Goal: Transaction & Acquisition: Purchase product/service

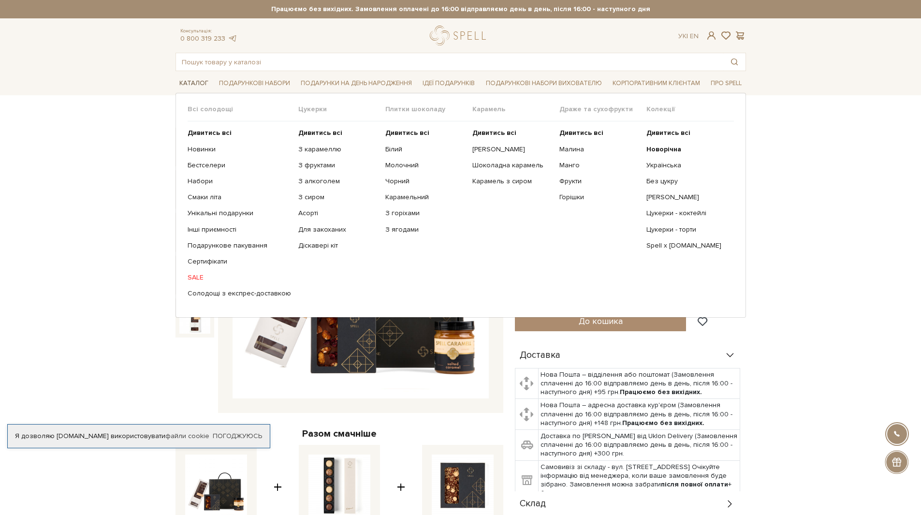
click at [187, 81] on link "Каталог" at bounding box center [193, 83] width 37 height 15
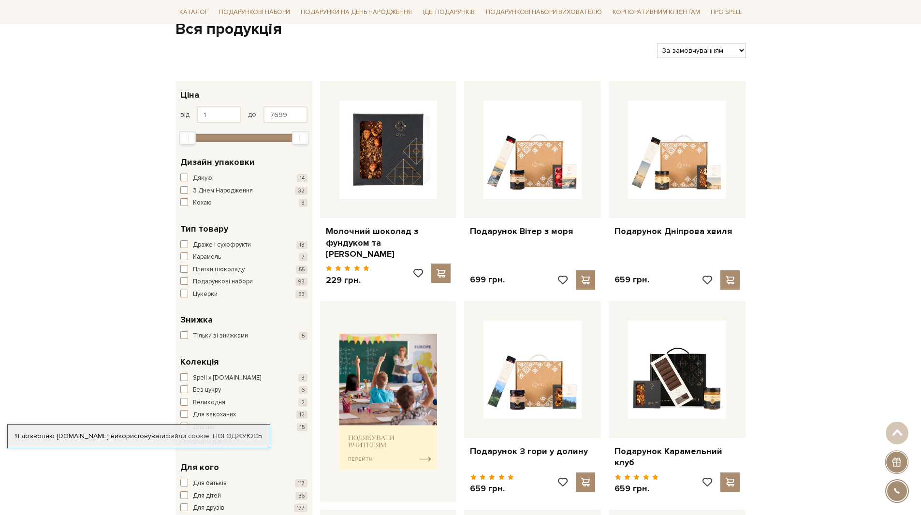
scroll to position [97, 0]
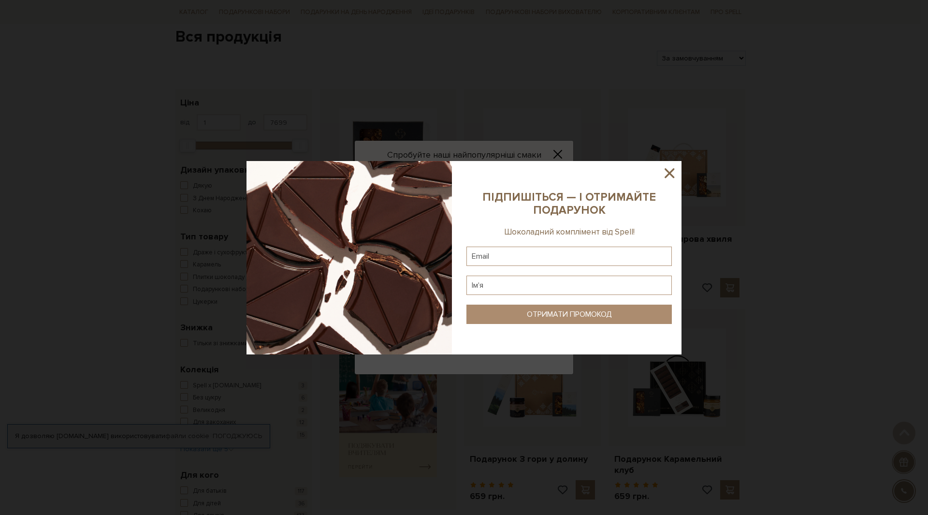
click at [668, 172] on icon at bounding box center [670, 173] width 10 height 10
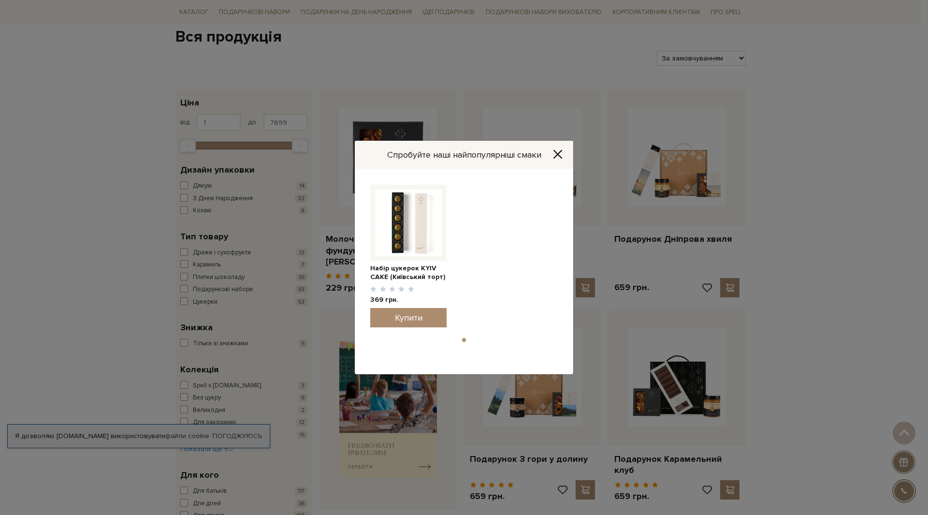
click at [554, 152] on icon "Close" at bounding box center [558, 154] width 10 height 10
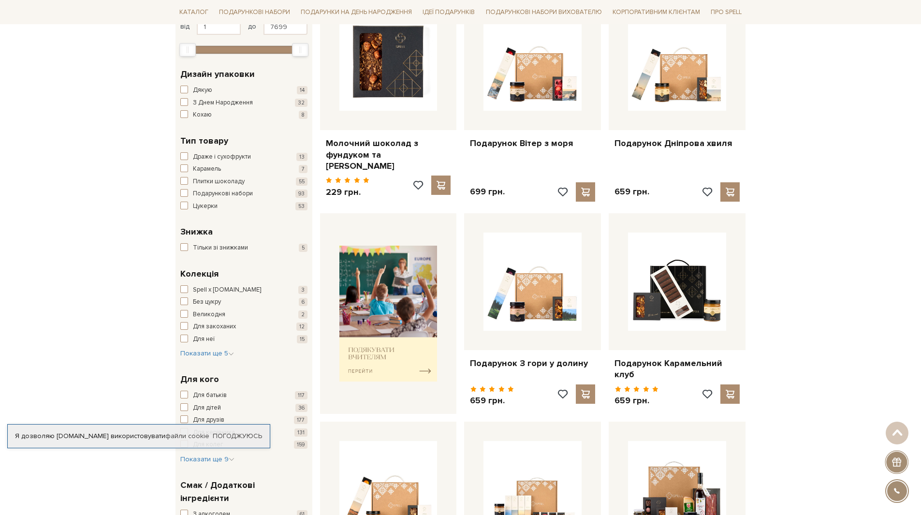
scroll to position [193, 0]
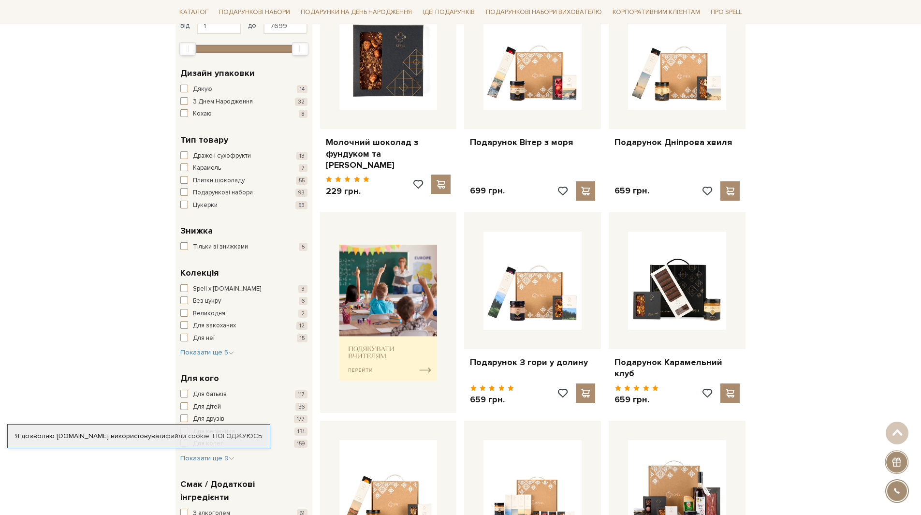
click at [210, 206] on span "Цукерки" at bounding box center [205, 206] width 25 height 10
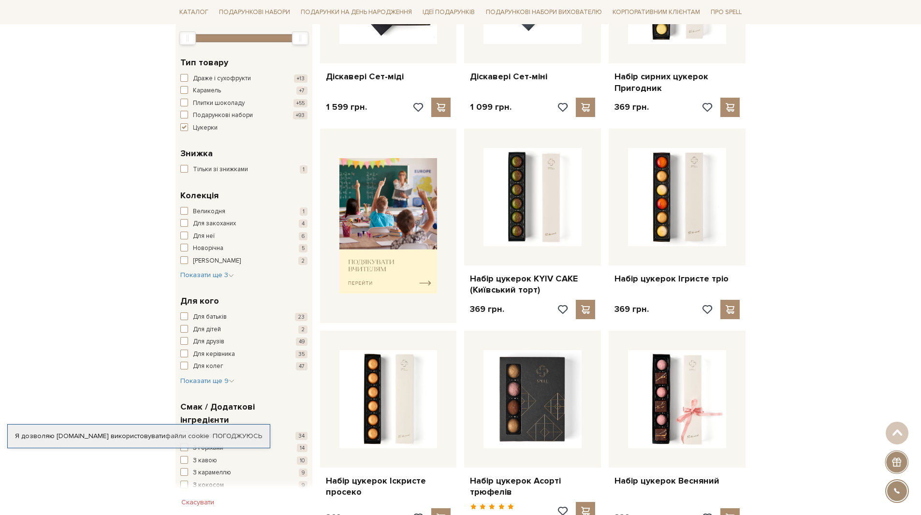
scroll to position [242, 0]
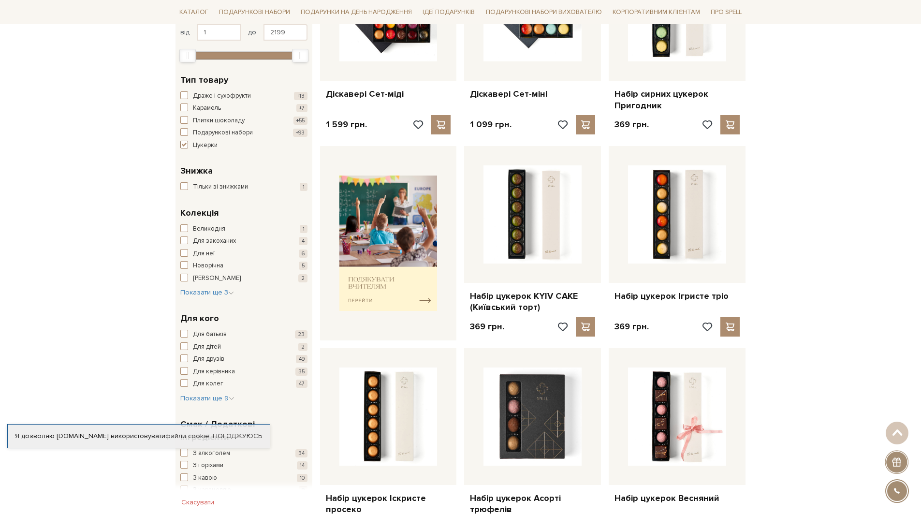
click at [205, 148] on span "Цукерки" at bounding box center [205, 146] width 25 height 10
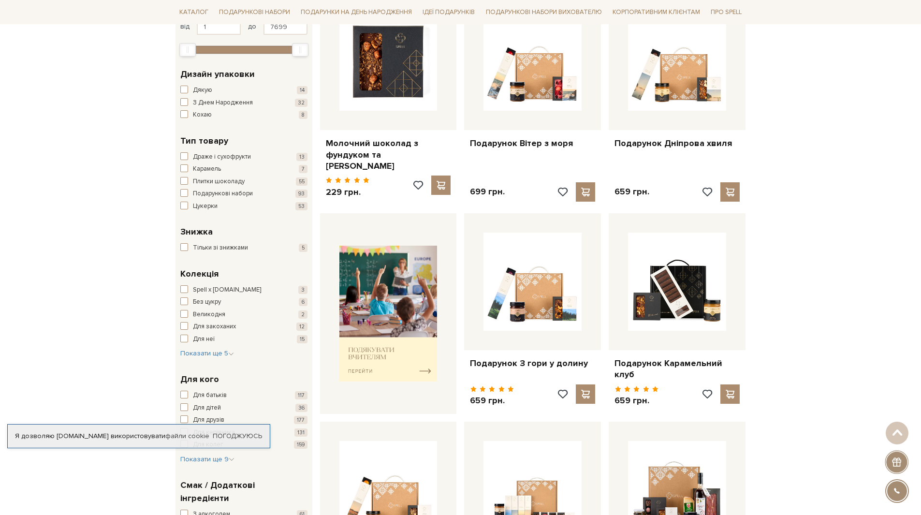
scroll to position [193, 0]
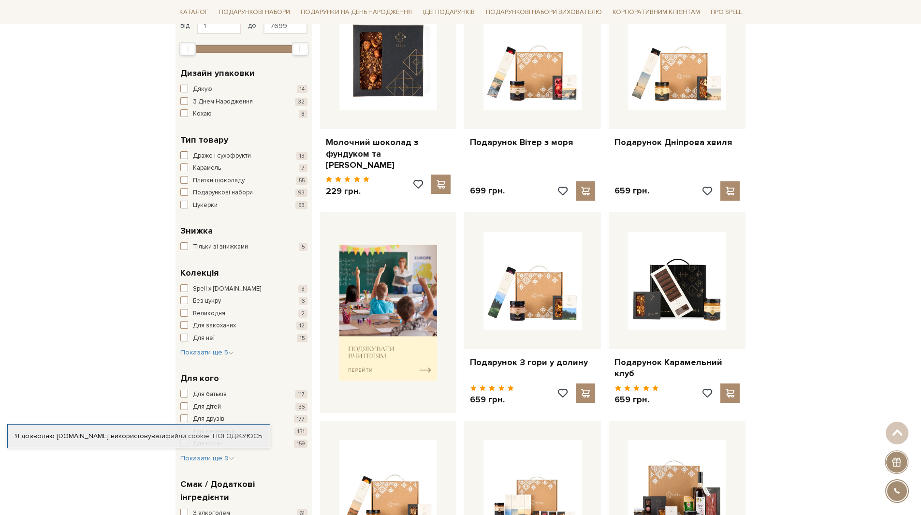
click at [233, 155] on span "Драже і сухофрукти" at bounding box center [222, 156] width 58 height 10
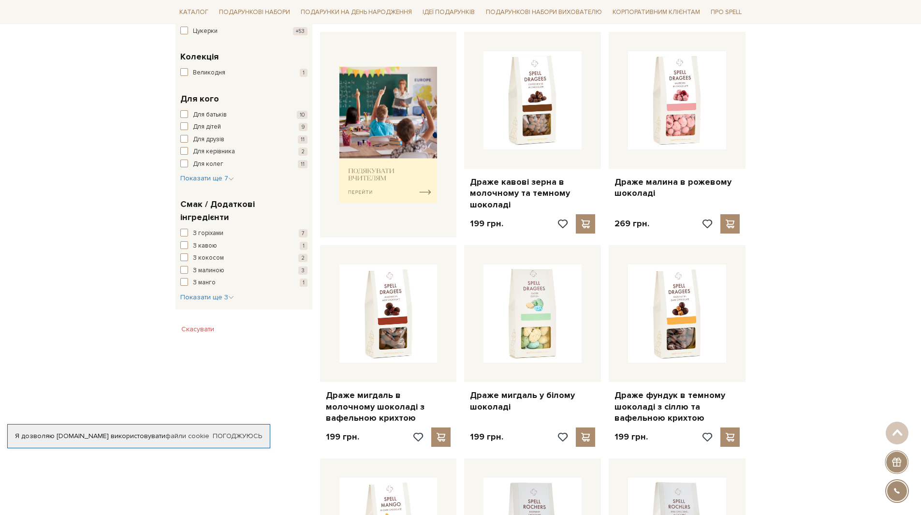
scroll to position [435, 0]
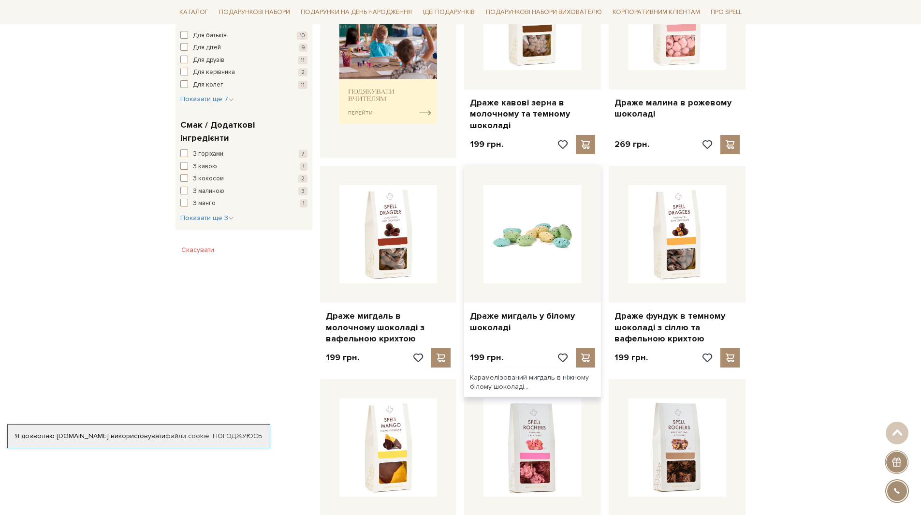
click at [536, 269] on img at bounding box center [532, 234] width 98 height 98
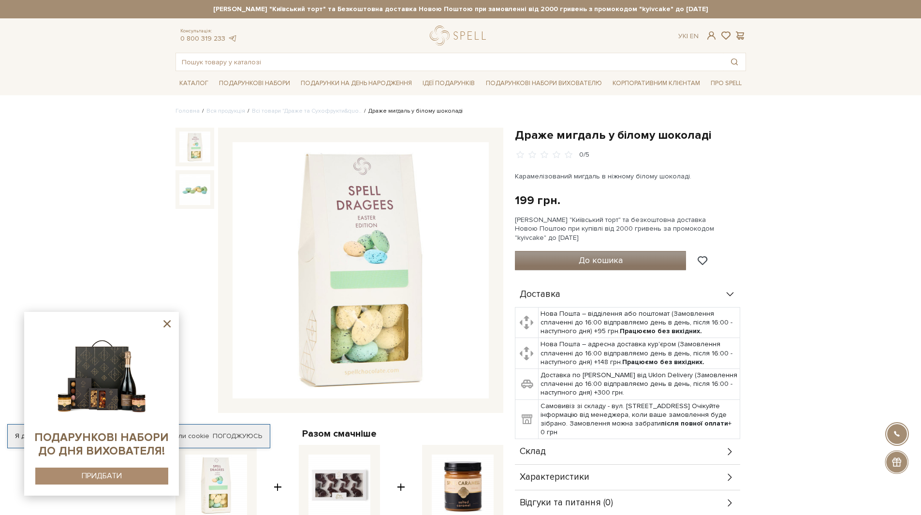
click at [586, 263] on span "До кошика" at bounding box center [601, 260] width 44 height 11
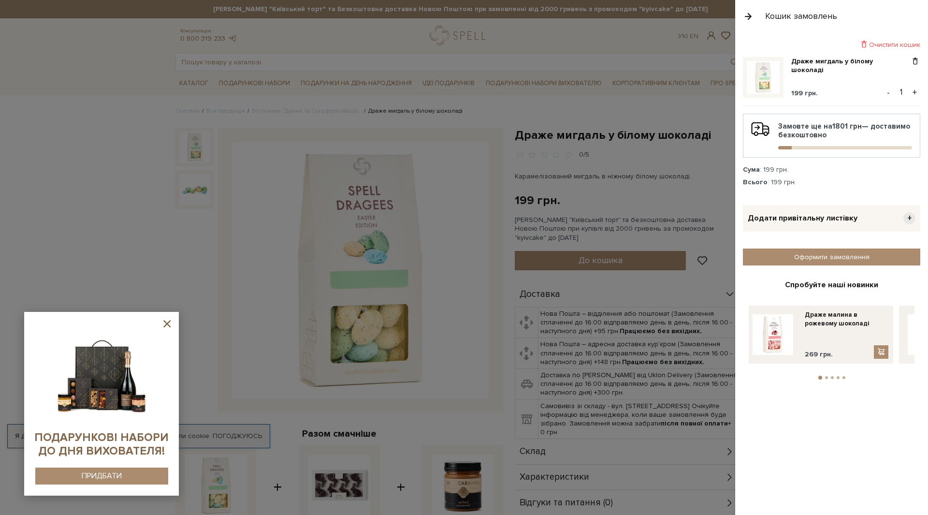
click at [915, 92] on button "+" at bounding box center [914, 92] width 11 height 15
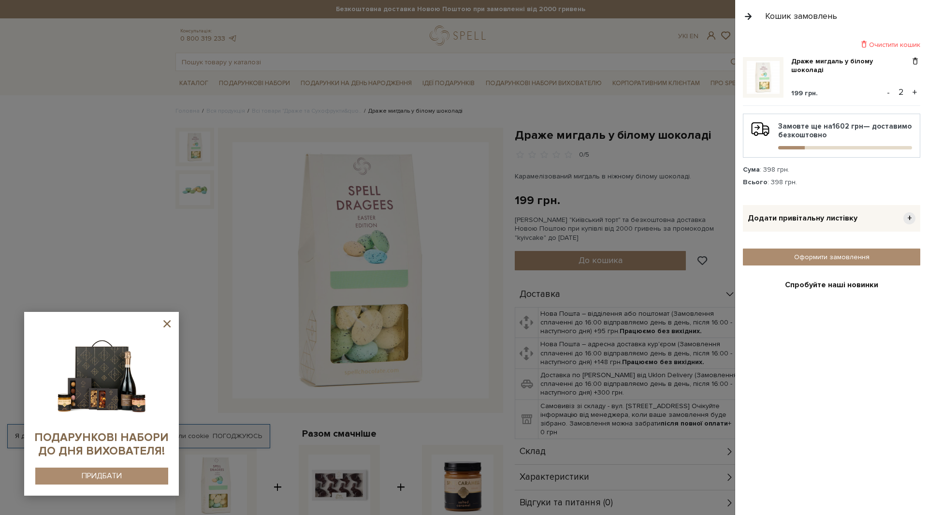
click at [911, 93] on button "+" at bounding box center [914, 92] width 11 height 15
click at [169, 323] on icon at bounding box center [166, 323] width 7 height 7
